Goal: Task Accomplishment & Management: Manage account settings

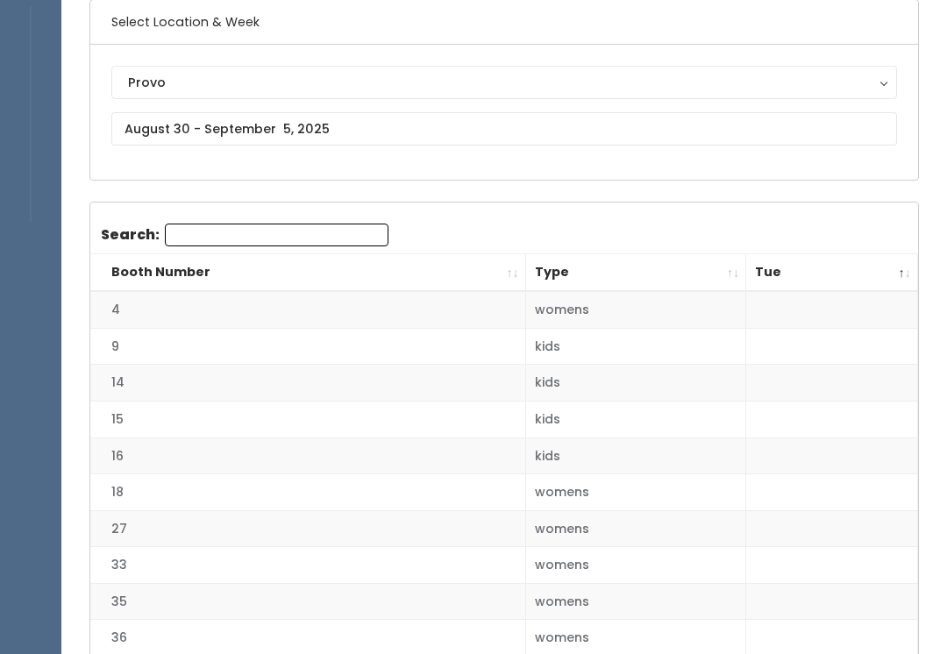
scroll to position [39, 0]
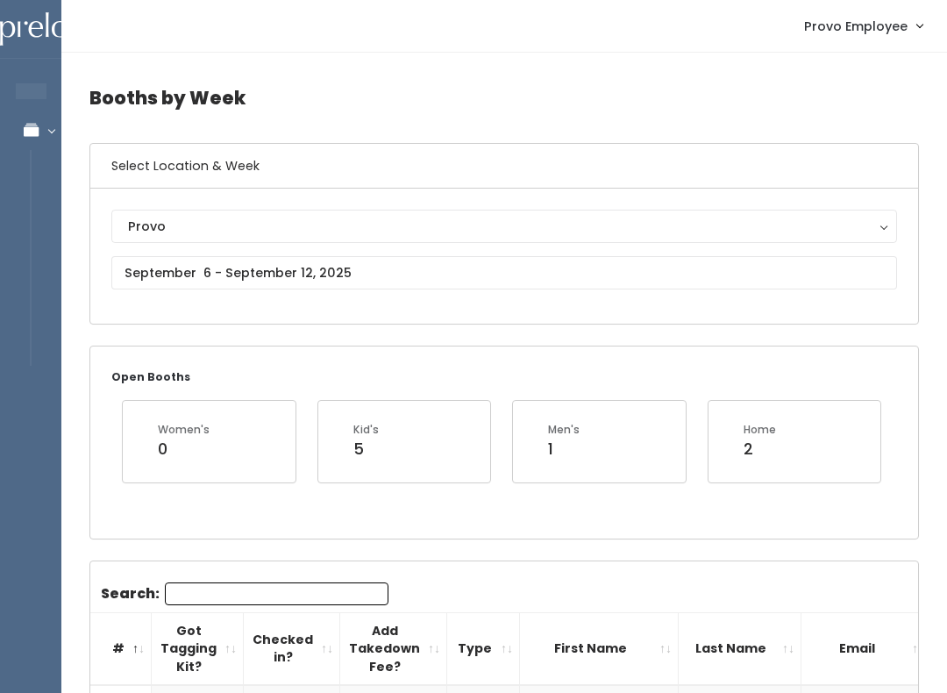
click at [334, 302] on div "Provo Houston Layton Sandy Spanish Fork Provo" at bounding box center [504, 256] width 786 height 93
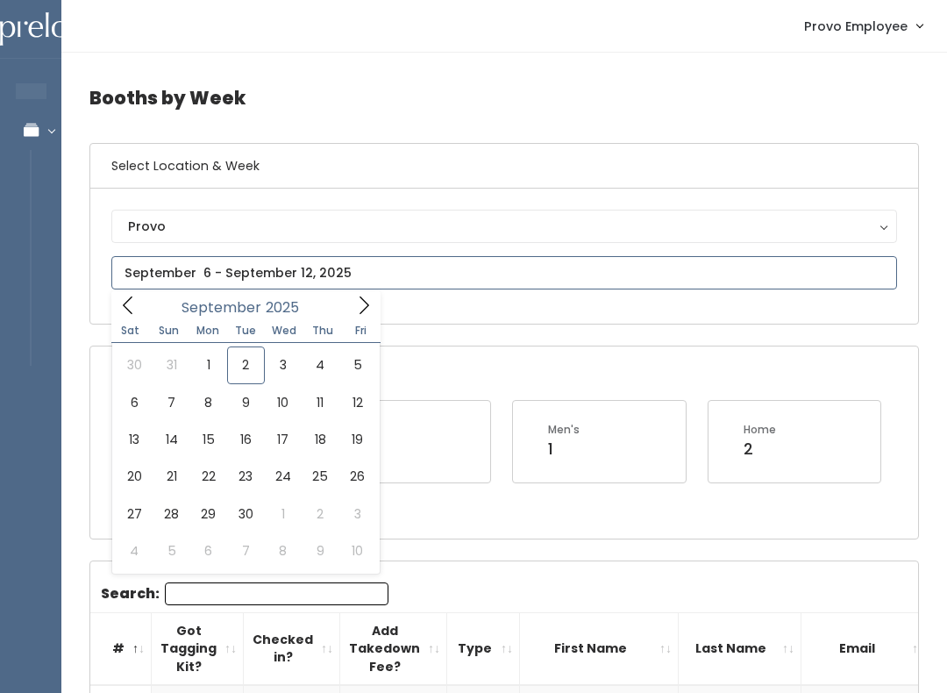
click at [370, 317] on span at bounding box center [363, 304] width 33 height 27
click at [130, 317] on span at bounding box center [127, 304] width 33 height 27
type input "September 20 to September 26"
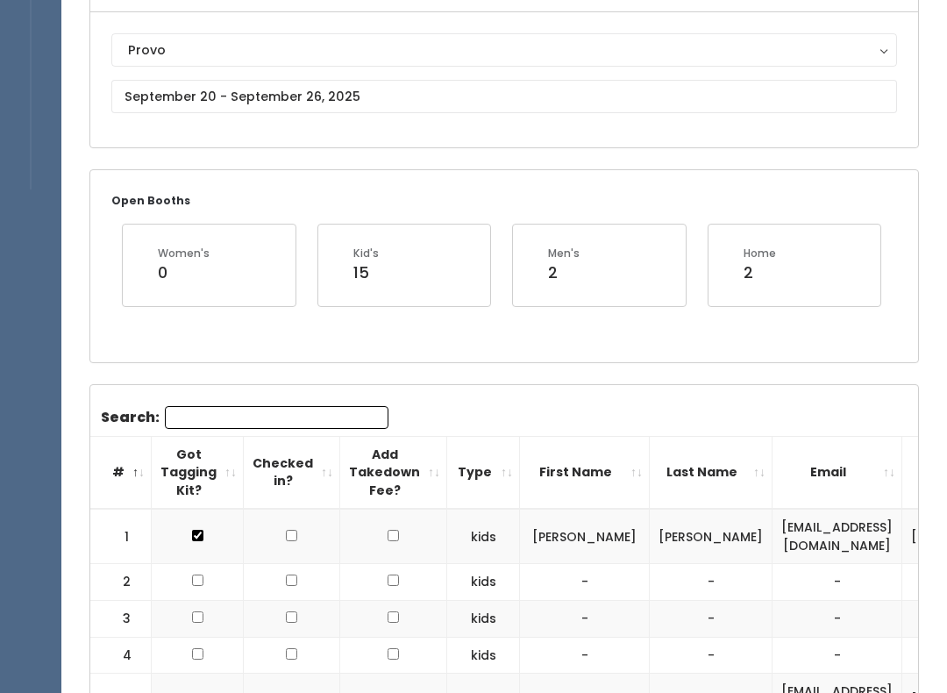
click at [279, 417] on input "Search:" at bounding box center [277, 417] width 224 height 23
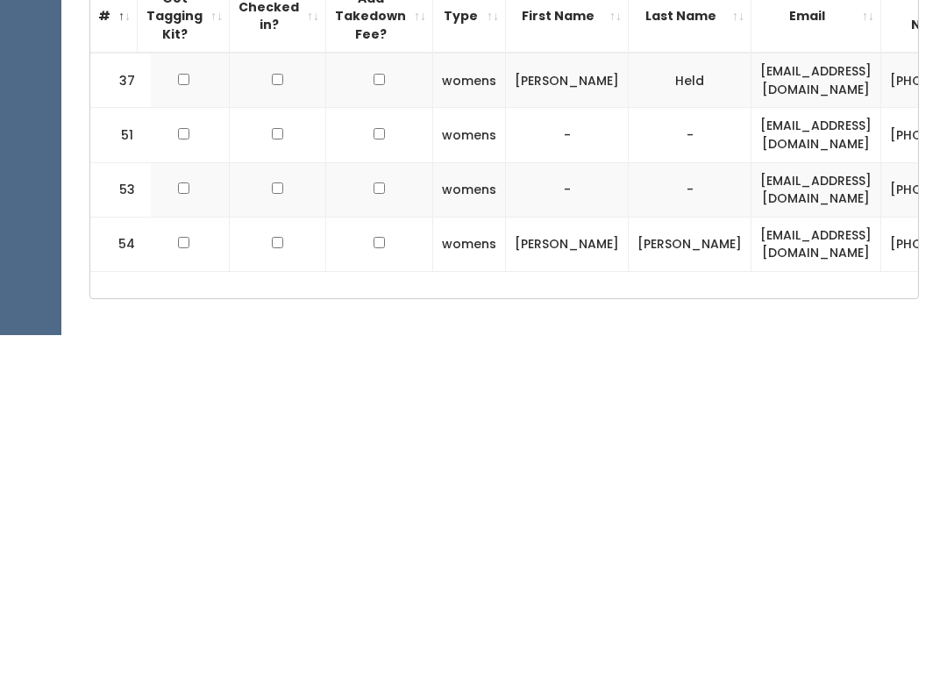
scroll to position [0, 10]
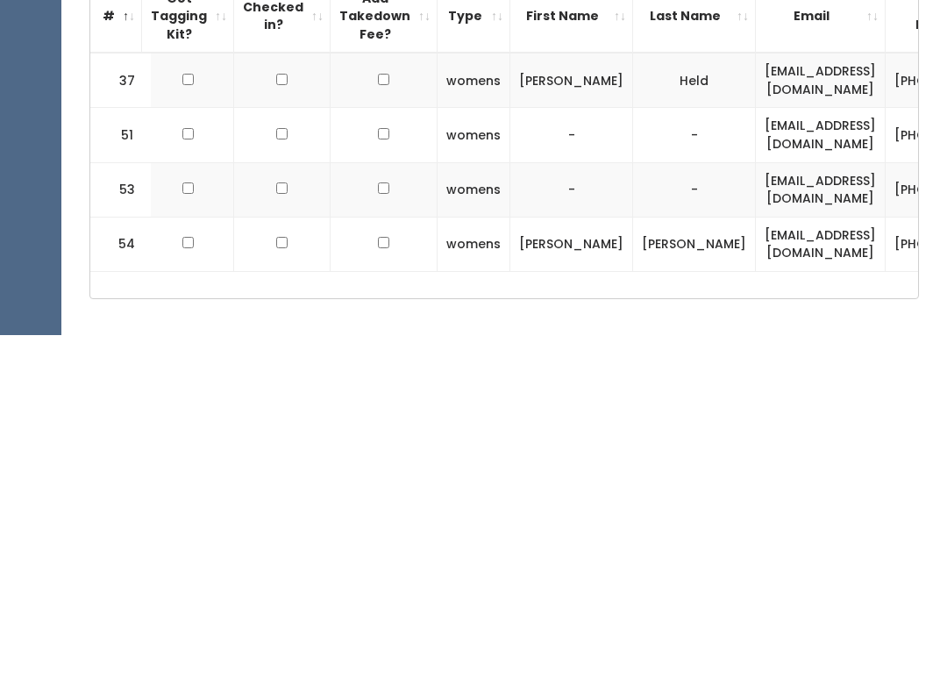
type input "Sar"
click at [170, 466] on td at bounding box center [188, 493] width 92 height 54
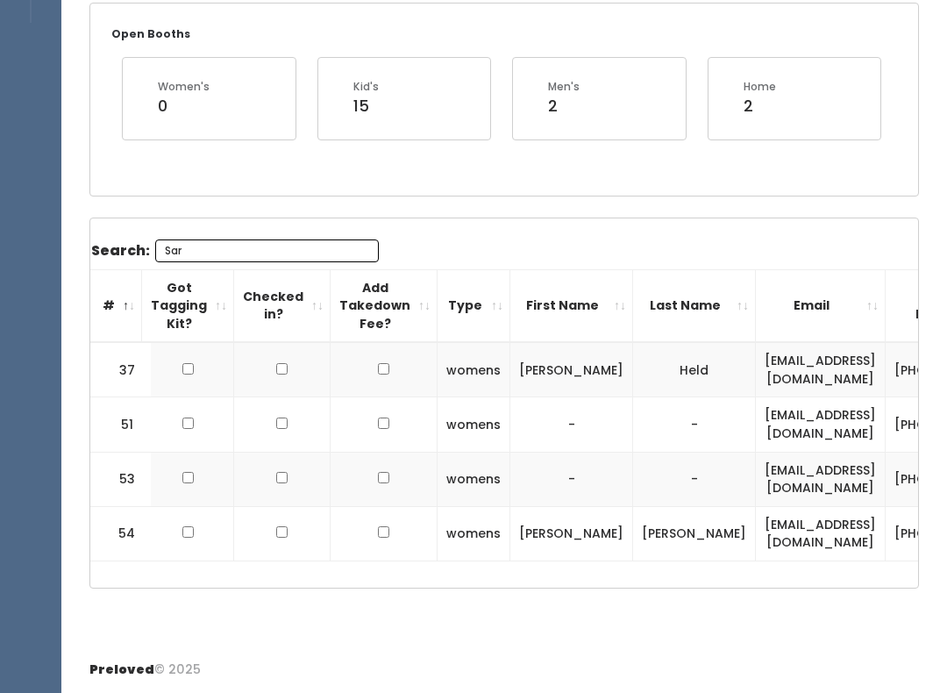
click at [182, 417] on input "checkbox" at bounding box center [187, 422] width 11 height 11
checkbox input "true"
click at [242, 245] on input "Sar" at bounding box center [267, 250] width 224 height 23
type input "S"
